Goal: Information Seeking & Learning: Find specific page/section

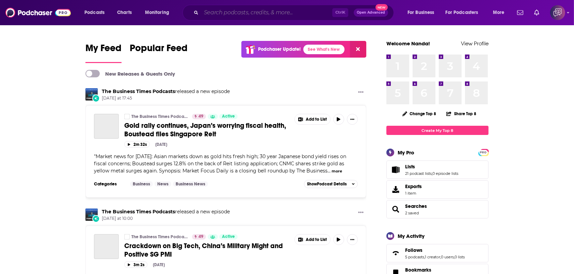
click at [239, 9] on input "Search podcasts, credits, & more..." at bounding box center [266, 12] width 131 height 11
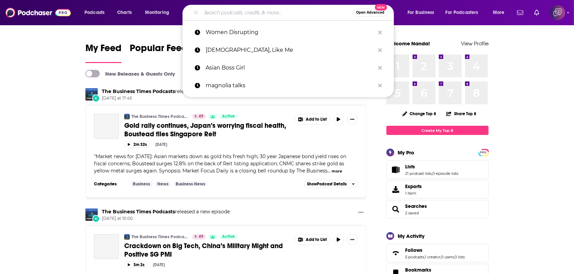
paste input "The Turbulent World with [PERSON_NAME]"
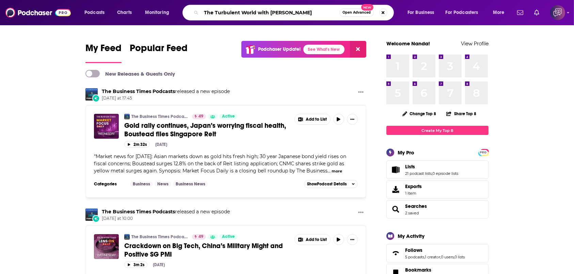
type input "The Turbulent World with [PERSON_NAME]"
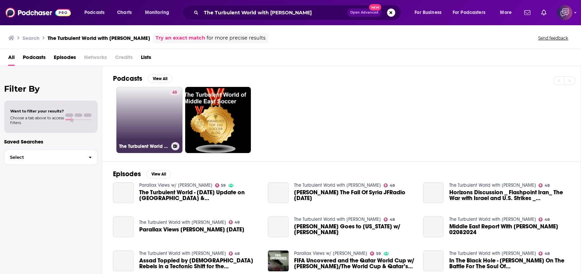
click at [149, 104] on link "48 The Turbulent World with [PERSON_NAME]" at bounding box center [149, 120] width 66 height 66
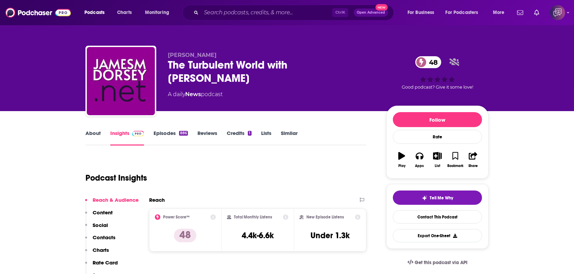
drag, startPoint x: 100, startPoint y: 138, endPoint x: 140, endPoint y: 2, distance: 141.7
click at [100, 138] on link "About" at bounding box center [92, 138] width 15 height 16
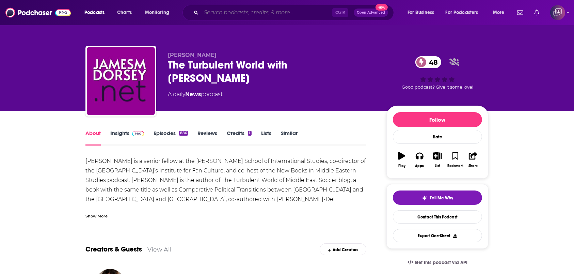
click at [311, 16] on input "Search podcasts, credits, & more..." at bounding box center [266, 12] width 131 height 11
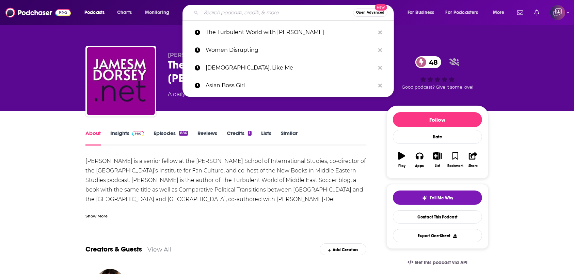
paste input "The Dream Catcher Podcast"
type input "The Dream Catcher Podcast"
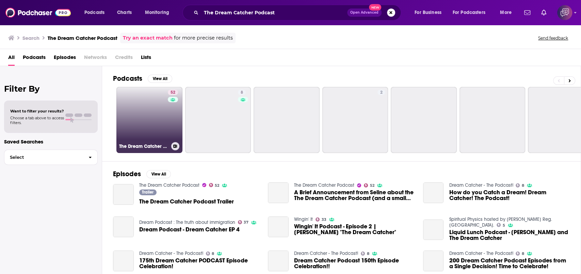
click at [143, 140] on link "52 The Dream Catcher Podcast" at bounding box center [149, 120] width 66 height 66
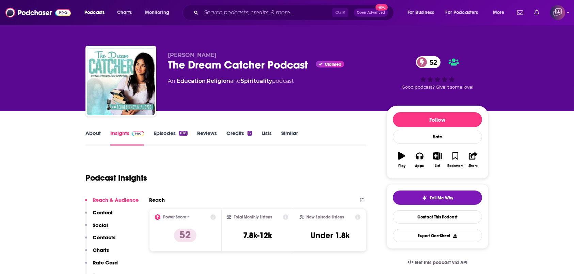
click at [100, 136] on link "About" at bounding box center [92, 138] width 15 height 16
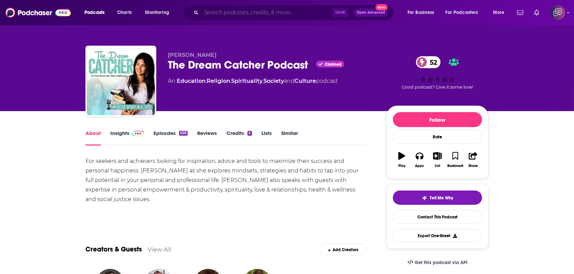
click at [225, 12] on input "Search podcasts, credits, & more..." at bounding box center [266, 12] width 131 height 11
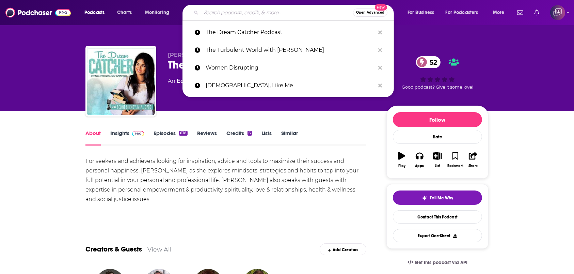
paste input "Nights with [PERSON_NAME]"
type input "Nights with [PERSON_NAME]"
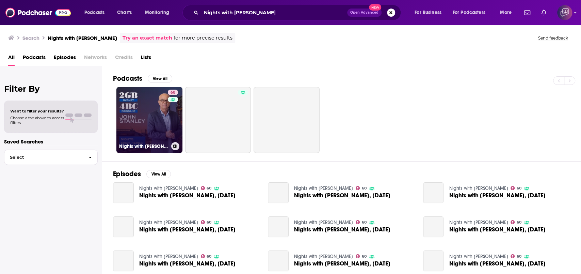
click at [153, 126] on link "60 Nights with [PERSON_NAME]" at bounding box center [149, 120] width 66 height 66
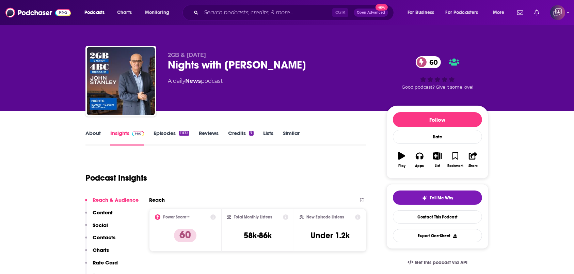
click at [99, 135] on link "About" at bounding box center [92, 138] width 15 height 16
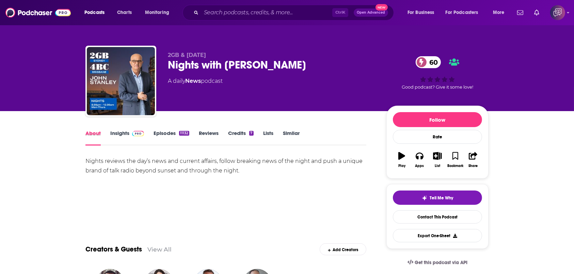
click at [107, 137] on div "About" at bounding box center [97, 138] width 25 height 16
click at [123, 135] on link "Insights" at bounding box center [127, 138] width 34 height 16
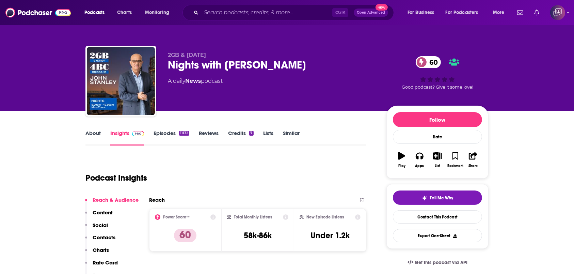
click at [222, 3] on div "Podcasts Charts Monitoring Ctrl K Open Advanced New For Business For Podcasters…" at bounding box center [287, 12] width 574 height 25
click at [221, 7] on div "Ctrl K Open Advanced New" at bounding box center [287, 13] width 211 height 16
click at [217, 14] on input "Search podcasts, credits, & more..." at bounding box center [266, 12] width 131 height 11
paste input "SaaS Backwards"
type input "SaaS Backwards"
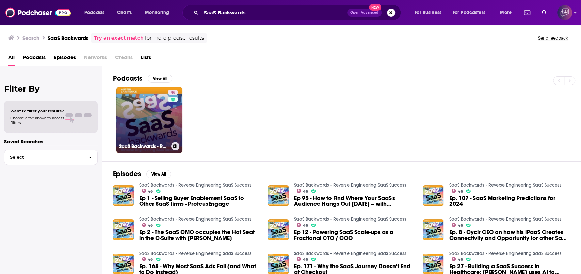
click at [160, 122] on link "46 SaaS Backwards - Reverse Engineering SaaS Success" at bounding box center [149, 120] width 66 height 66
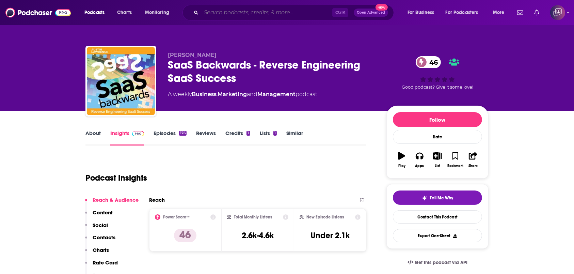
click at [243, 12] on input "Search podcasts, credits, & more..." at bounding box center [266, 12] width 131 height 11
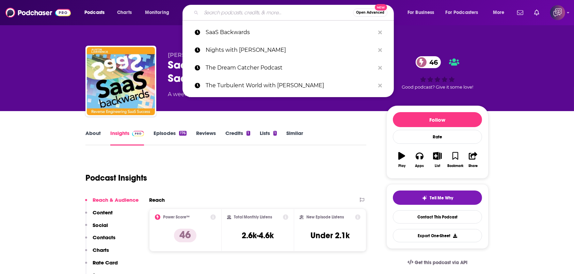
paste input "CUNY TV's [PERSON_NAME] [DOMAIN_NAME]"
type input "CUNY TV's [PERSON_NAME] [DOMAIN_NAME]"
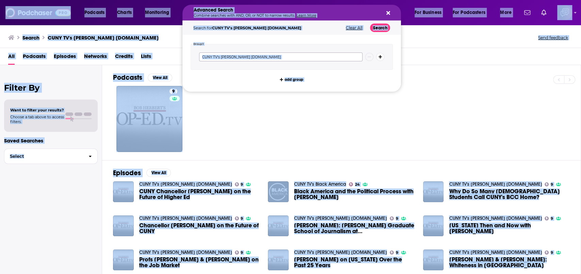
click at [297, 58] on input "CUNY TV's [PERSON_NAME] [DOMAIN_NAME]" at bounding box center [280, 56] width 163 height 9
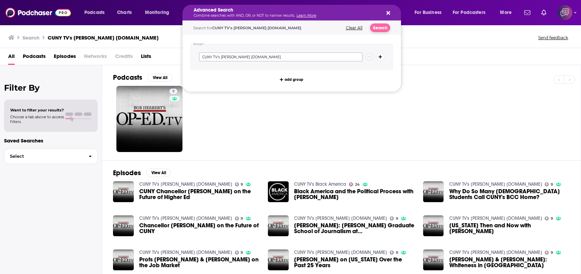
paste input "The Provider’s Edge"
type input "The Provider’s Edge"
click at [377, 29] on button "Search" at bounding box center [380, 27] width 20 height 9
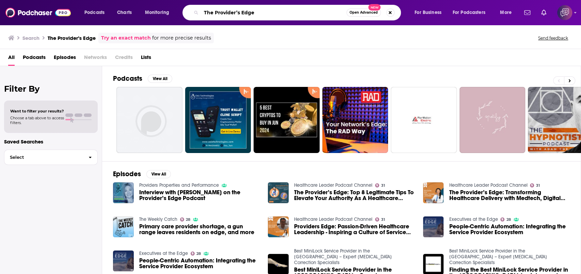
click at [319, 14] on input "The Provider’s Edge" at bounding box center [273, 12] width 145 height 11
paste input "Provider's Edge"
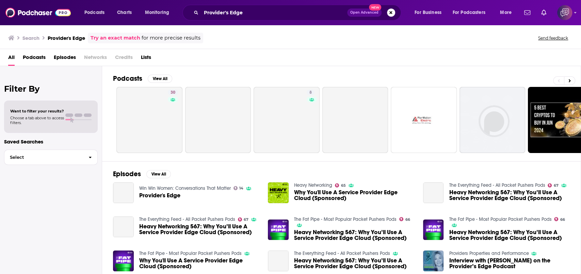
drag, startPoint x: 256, startPoint y: 20, endPoint x: 248, endPoint y: 21, distance: 7.5
click at [248, 21] on div "Podcasts Charts Monitoring Provider's Edge Open Advanced New For Business For P…" at bounding box center [290, 12] width 581 height 25
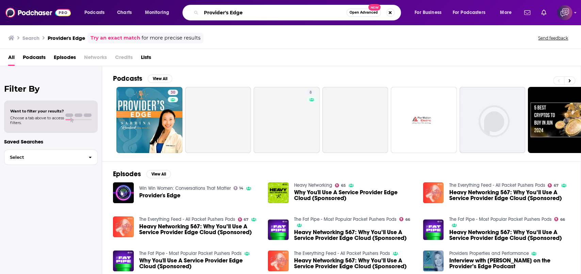
drag, startPoint x: 240, startPoint y: 17, endPoint x: 185, endPoint y: 13, distance: 54.9
click at [185, 13] on div "Provider's Edge Open Advanced New" at bounding box center [291, 13] width 219 height 16
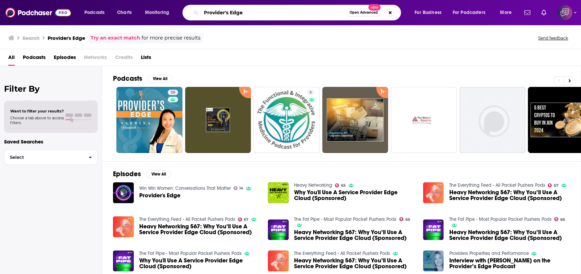
paste input "Your Spectacular Life"
type input "Your Spectacular Life"
